Goal: Find specific page/section: Find specific page/section

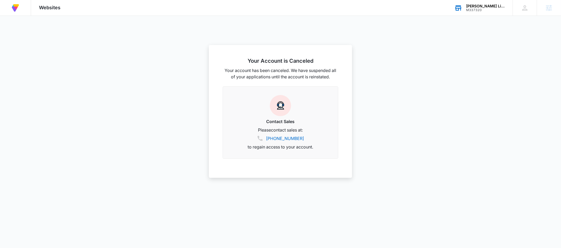
click at [471, 5] on div "[PERSON_NAME] Licensing" at bounding box center [485, 6] width 39 height 4
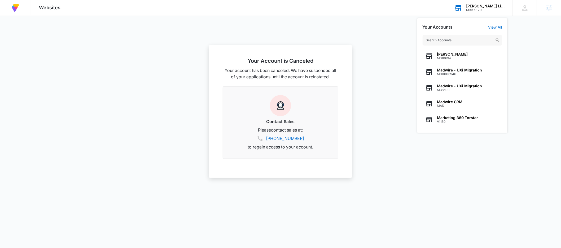
click at [452, 40] on input "text" at bounding box center [461, 40] width 79 height 11
type input "loveland choral"
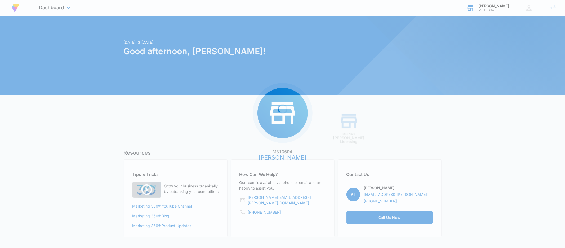
drag, startPoint x: 504, startPoint y: 41, endPoint x: 508, endPoint y: 17, distance: 23.6
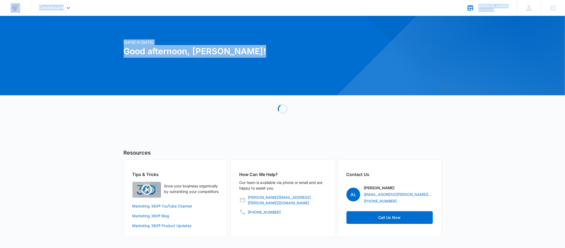
click at [501, 9] on div "M310694" at bounding box center [493, 10] width 31 height 4
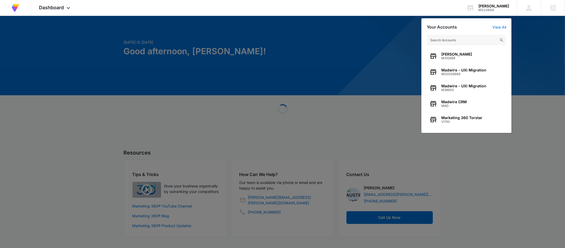
click at [462, 41] on input "text" at bounding box center [466, 40] width 79 height 11
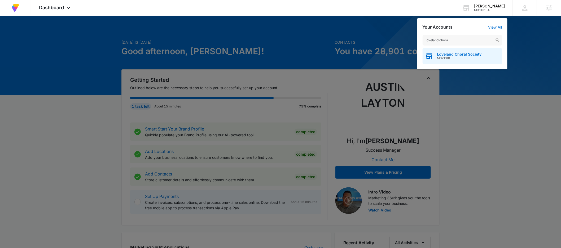
type input "loveland chora"
click at [464, 55] on span "Loveland Choral Society" at bounding box center [459, 54] width 45 height 4
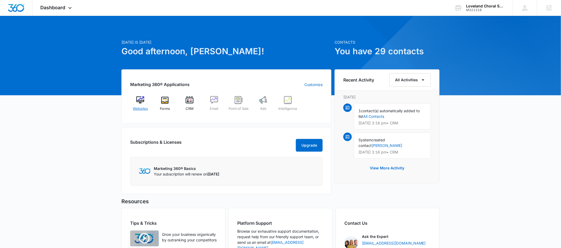
click at [141, 100] on img at bounding box center [140, 100] width 8 height 8
